Goal: Transaction & Acquisition: Download file/media

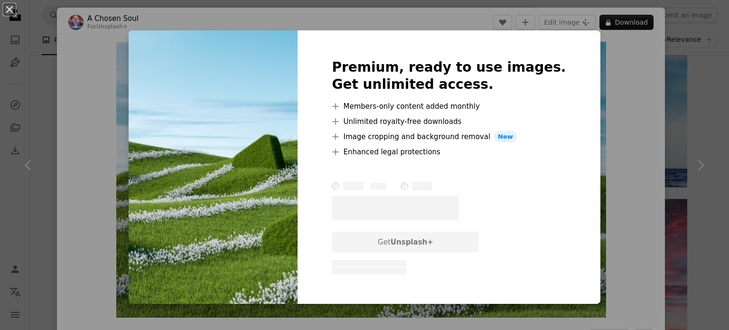
scroll to position [2278, 0]
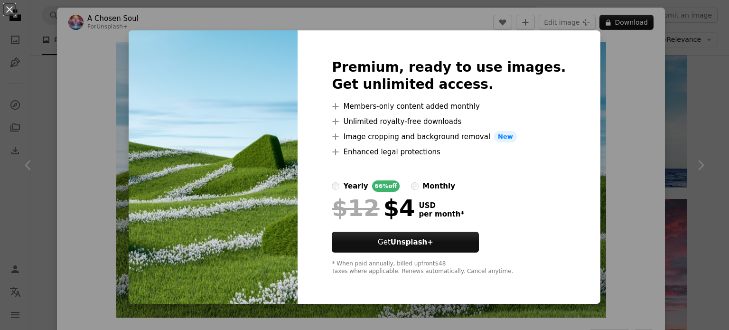
click at [586, 153] on div "An X shape Premium, ready to use images. Get unlimited access. A plus sign Memb…" at bounding box center [364, 165] width 729 height 330
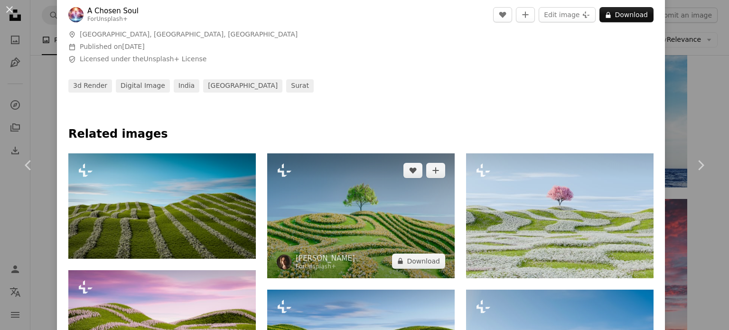
scroll to position [380, 0]
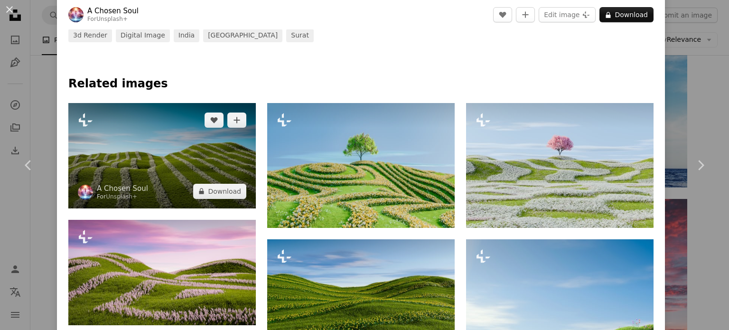
click at [192, 170] on img at bounding box center [161, 155] width 187 height 105
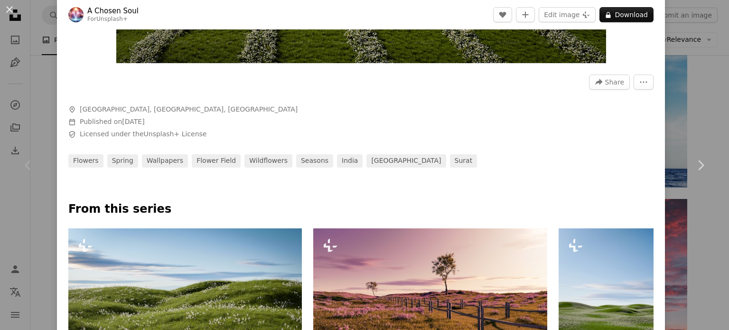
scroll to position [332, 0]
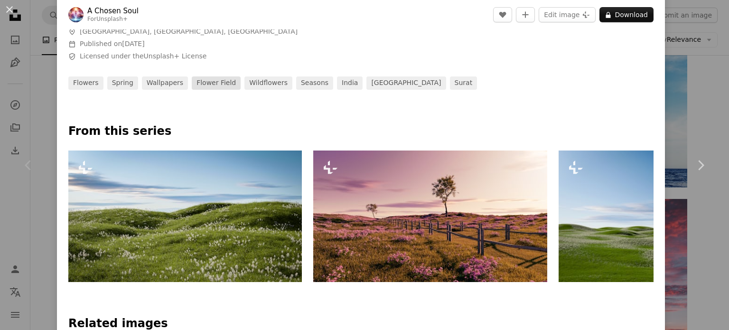
click at [217, 84] on link "flower field" at bounding box center [216, 82] width 49 height 13
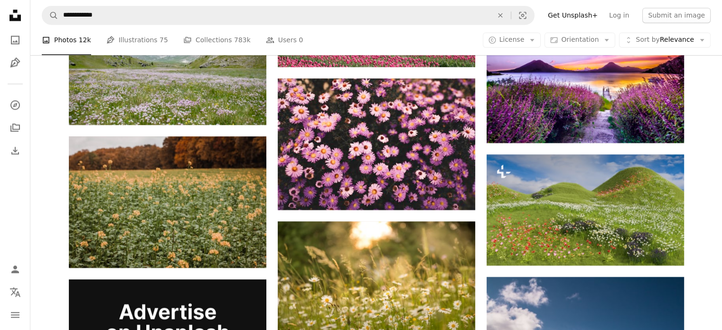
scroll to position [1329, 0]
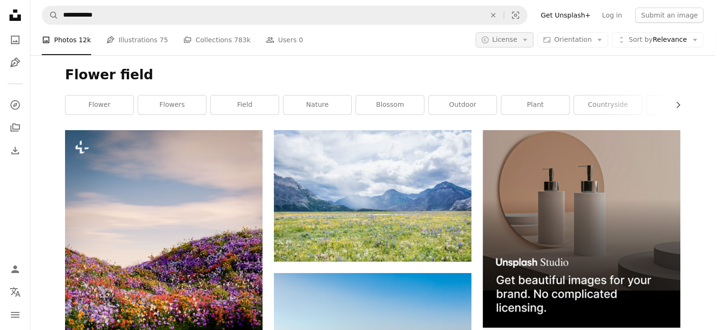
click at [534, 45] on button "A copyright icon © License Arrow down" at bounding box center [505, 39] width 58 height 15
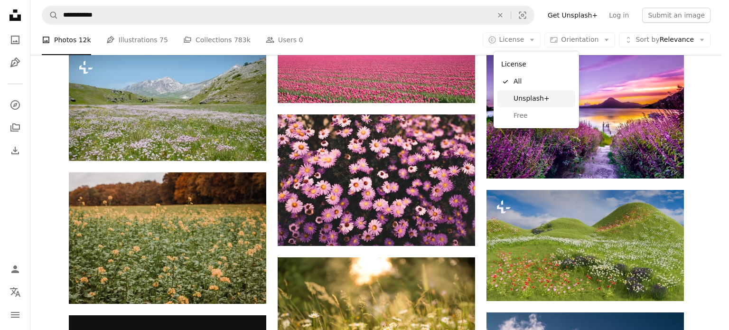
click at [520, 118] on span "Free" at bounding box center [543, 115] width 58 height 9
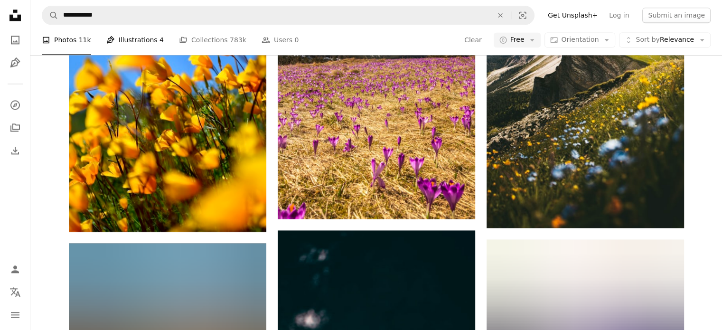
scroll to position [1187, 0]
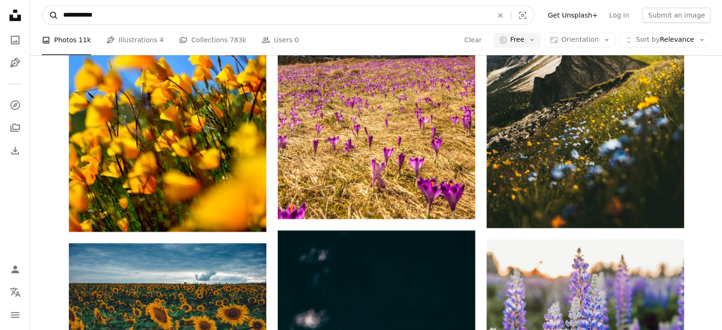
drag, startPoint x: 84, startPoint y: 17, endPoint x: 55, endPoint y: 15, distance: 28.5
click at [55, 15] on form "**********" at bounding box center [288, 15] width 493 height 19
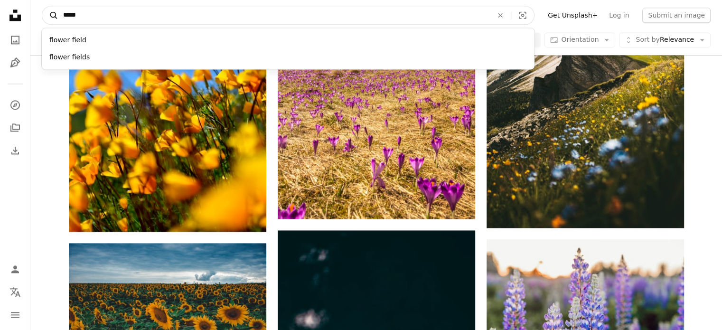
type input "*****"
click at [42, 6] on button "A magnifying glass" at bounding box center [50, 15] width 16 height 18
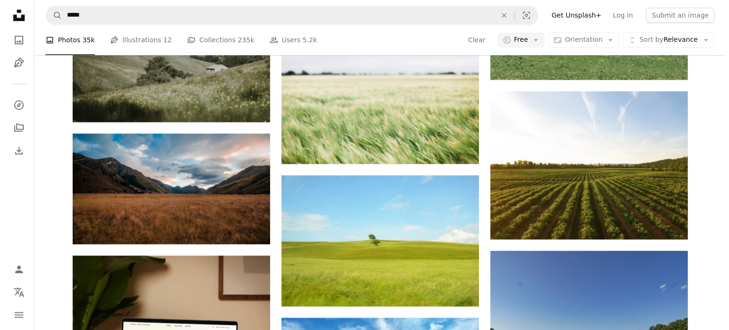
scroll to position [1424, 0]
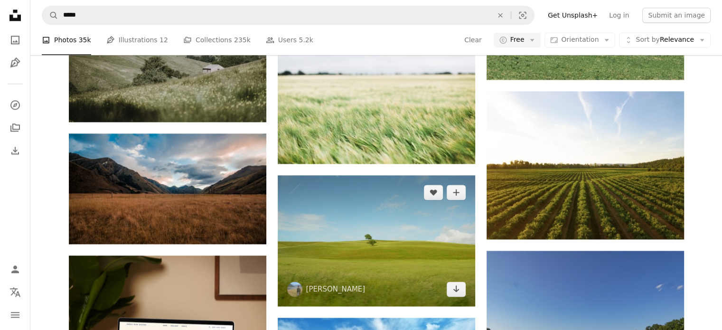
click at [353, 175] on img at bounding box center [376, 240] width 197 height 131
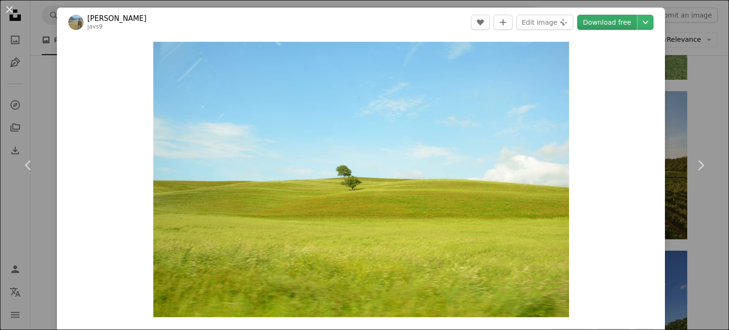
click at [603, 27] on link "Download free" at bounding box center [607, 22] width 60 height 15
